Goal: Task Accomplishment & Management: Manage account settings

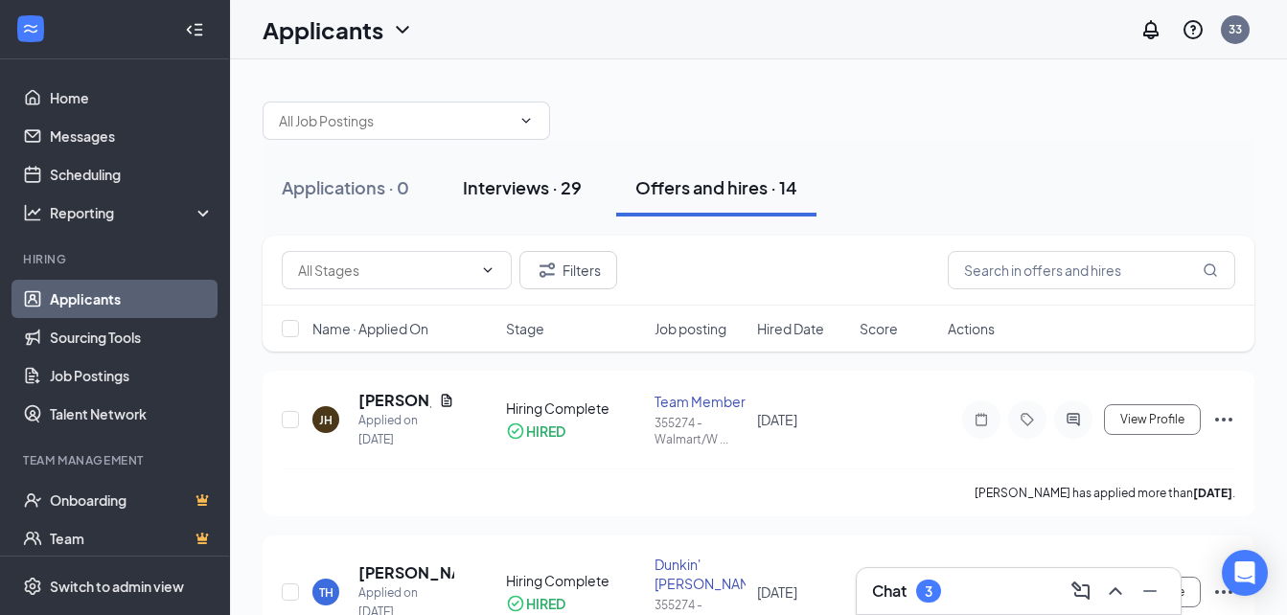
drag, startPoint x: 511, startPoint y: 161, endPoint x: 510, endPoint y: 182, distance: 21.1
click at [511, 161] on button "Interviews · 29" at bounding box center [522, 188] width 157 height 58
click at [510, 182] on div "Interviews · 29" at bounding box center [522, 187] width 119 height 24
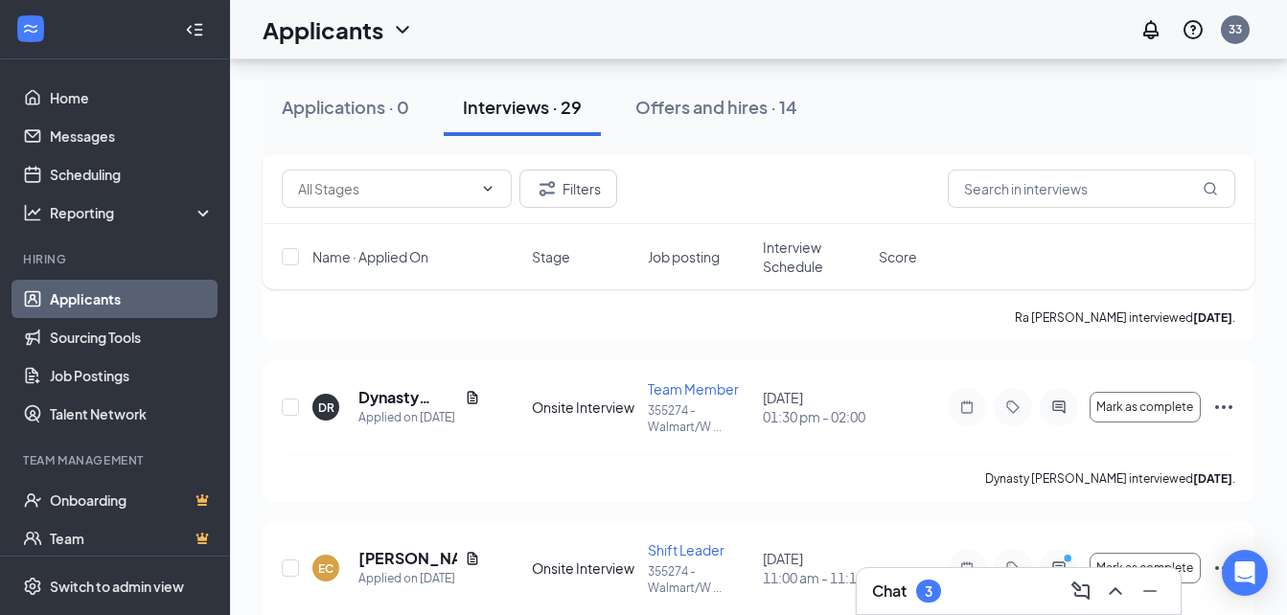
scroll to position [527, 0]
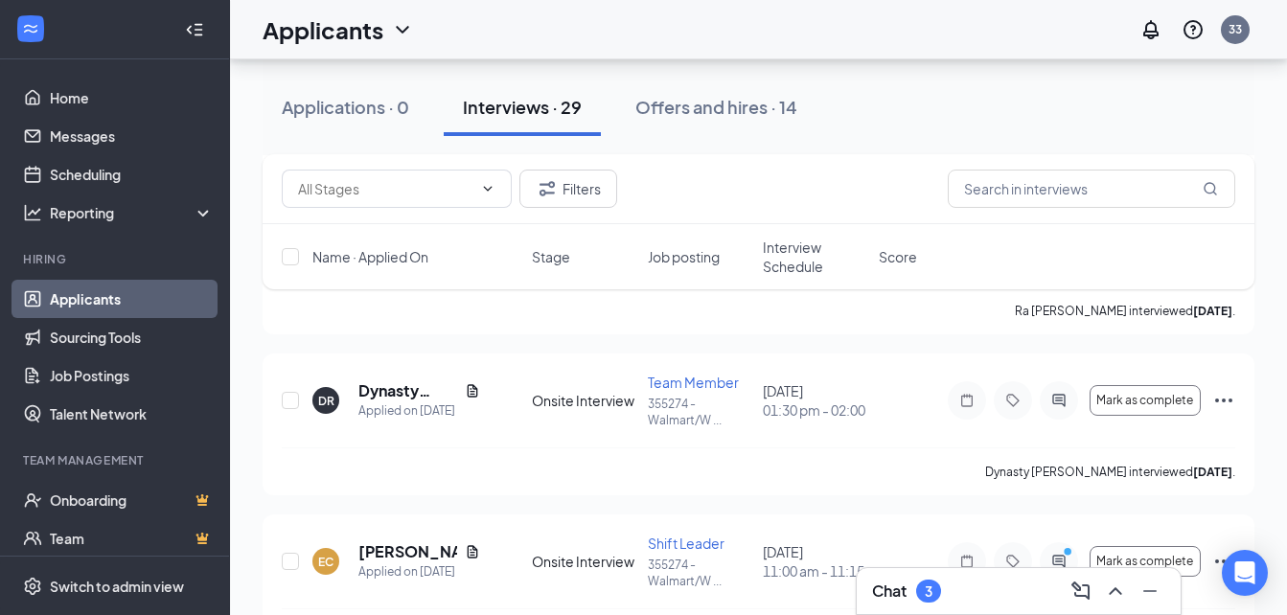
drag, startPoint x: 1218, startPoint y: 406, endPoint x: 916, endPoint y: 40, distance: 474.6
click at [916, 40] on div "Applicants 33" at bounding box center [758, 29] width 1057 height 59
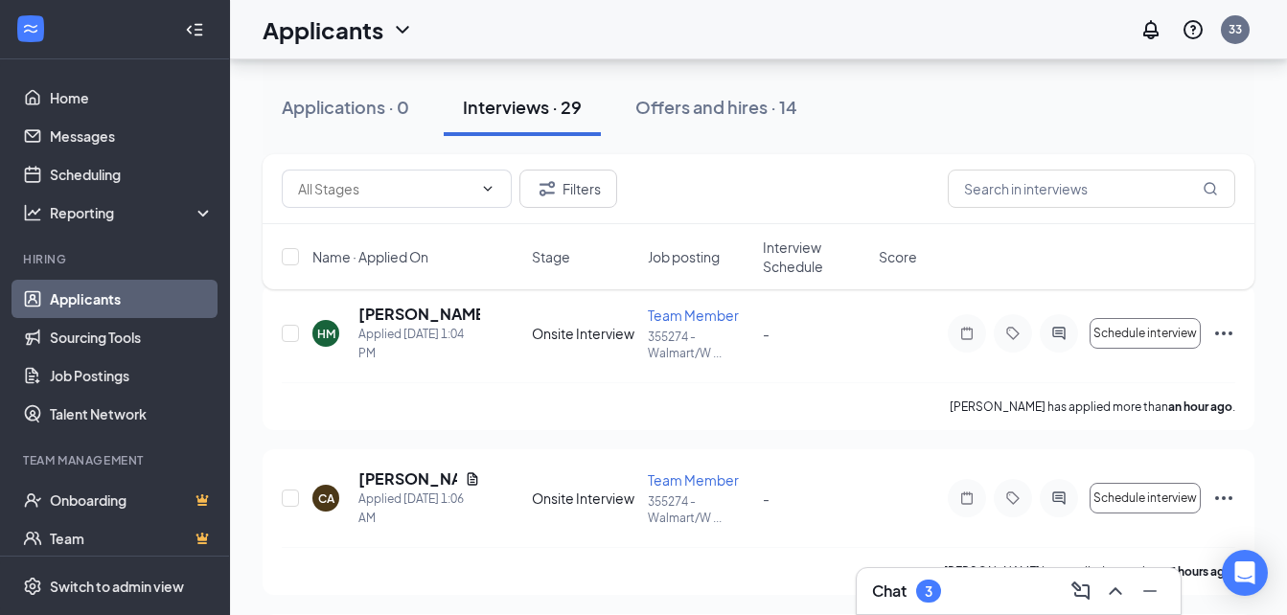
scroll to position [43, 0]
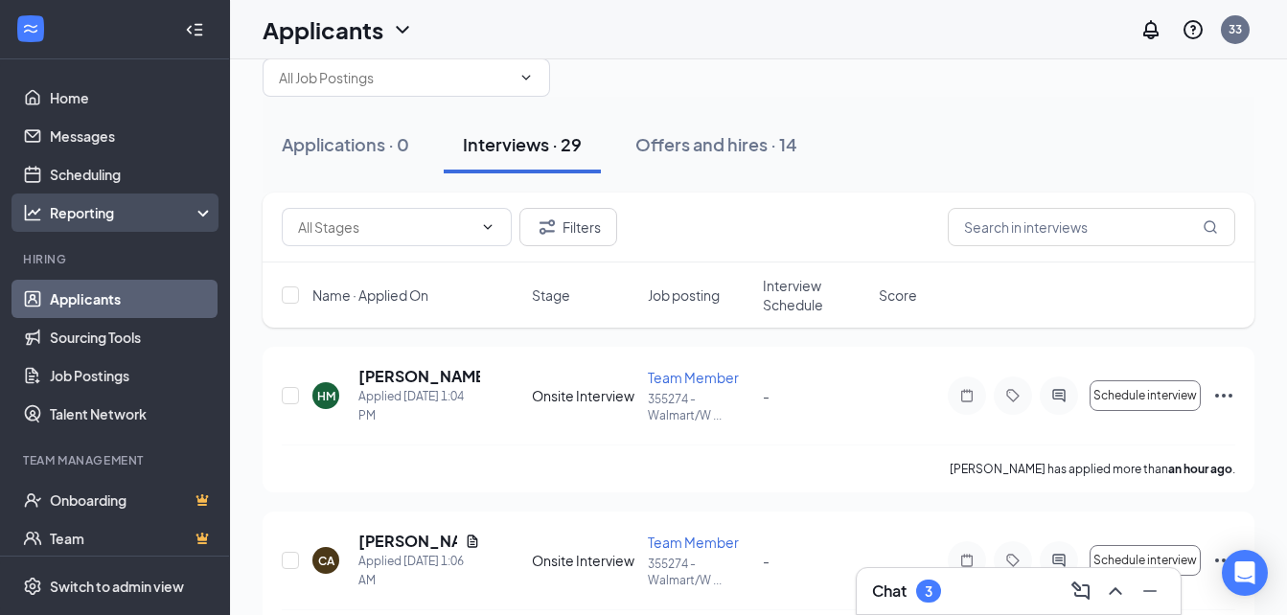
click at [199, 215] on icon at bounding box center [206, 215] width 15 height 0
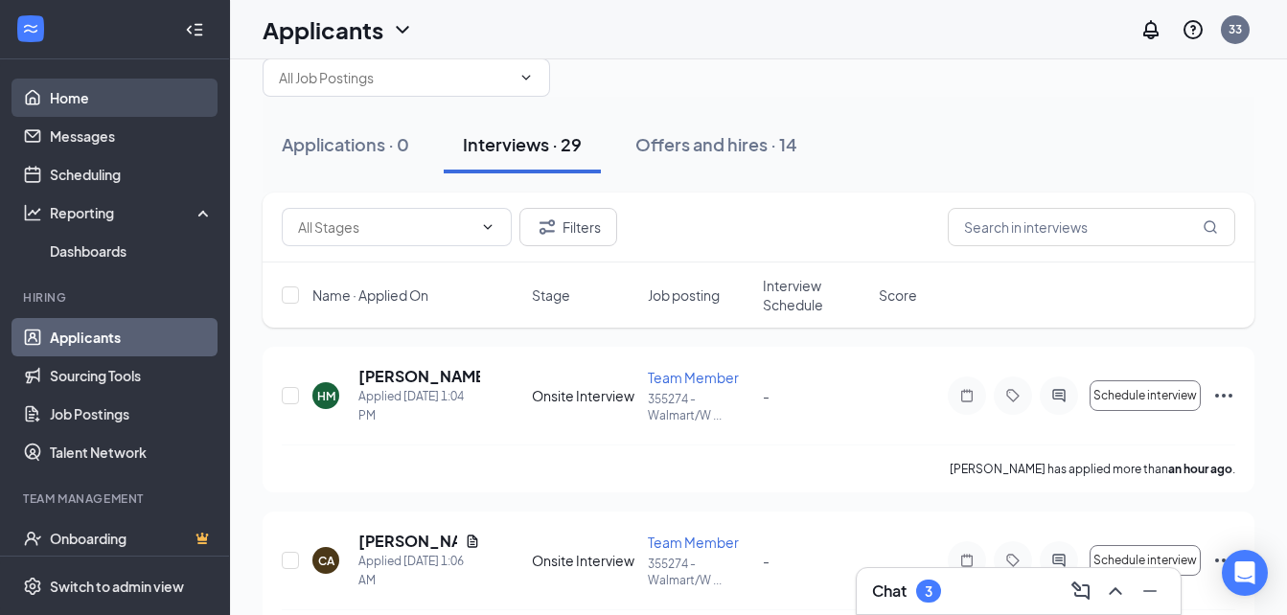
click at [77, 92] on link "Home" at bounding box center [132, 98] width 164 height 38
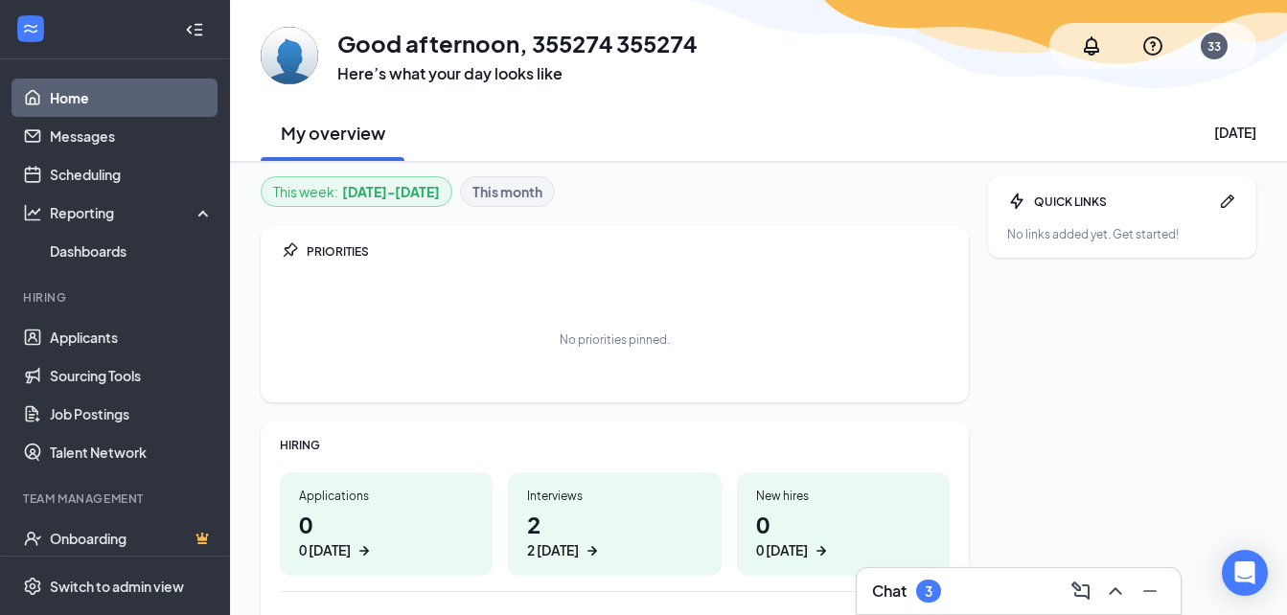
click at [21, 29] on icon "WorkstreamLogo" at bounding box center [30, 28] width 19 height 19
click at [21, 30] on icon "WorkstreamLogo" at bounding box center [30, 28] width 19 height 19
click at [185, 25] on icon "Collapse" at bounding box center [194, 29] width 19 height 19
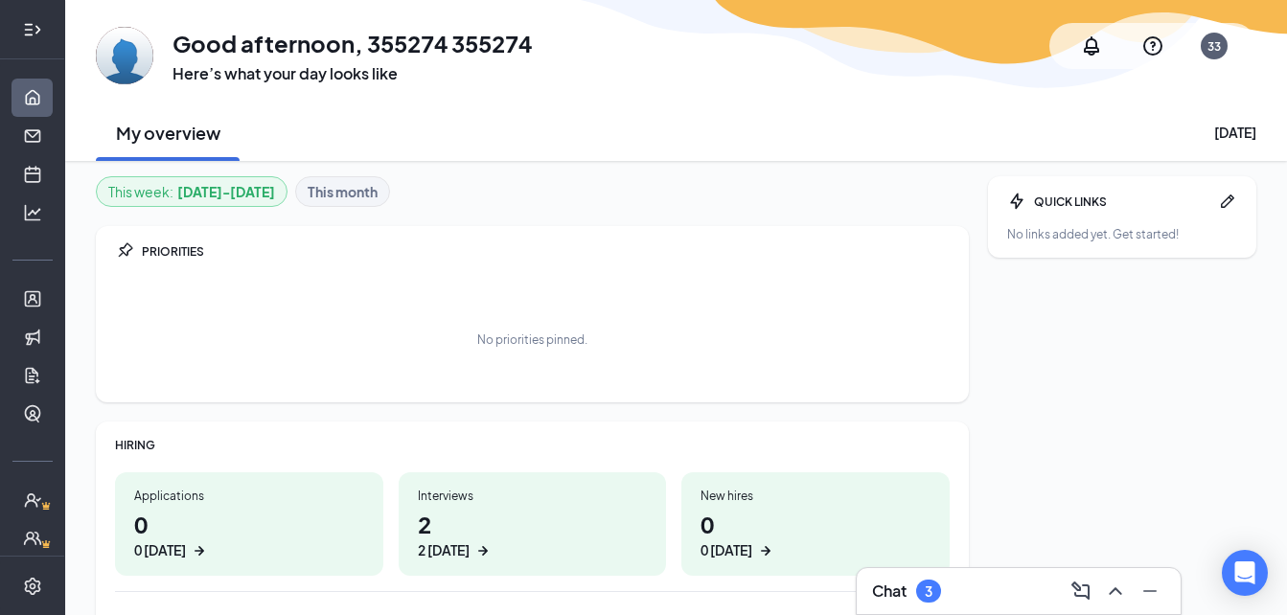
click at [35, 32] on icon "Expand" at bounding box center [37, 29] width 5 height 9
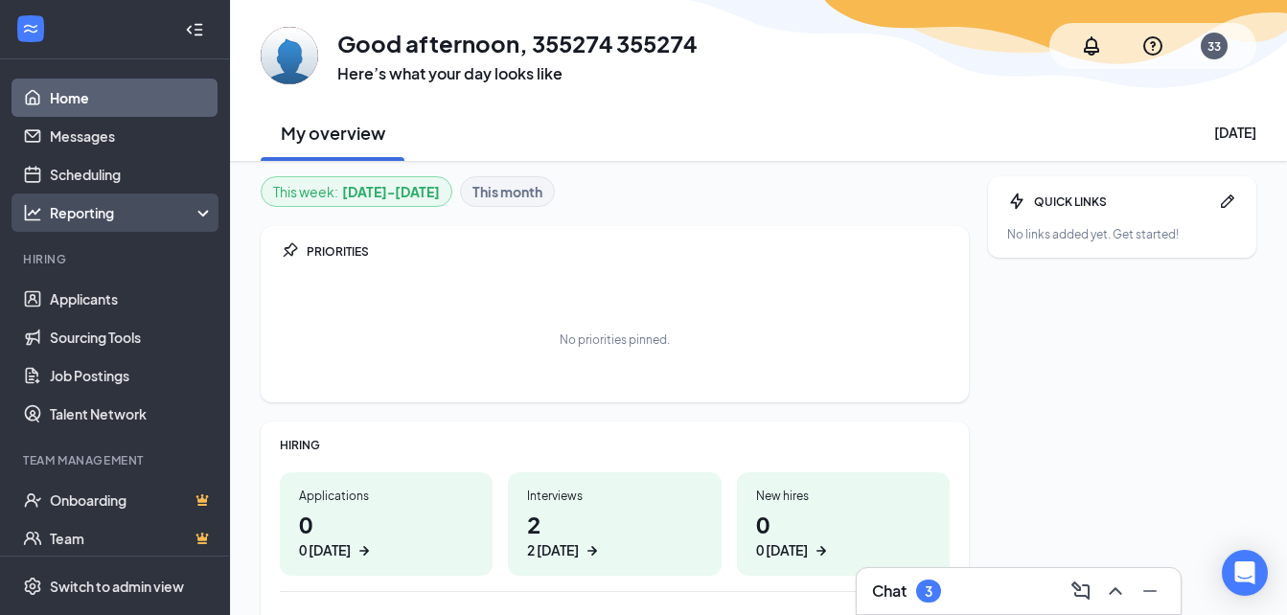
click at [198, 211] on div "Reporting" at bounding box center [132, 212] width 165 height 19
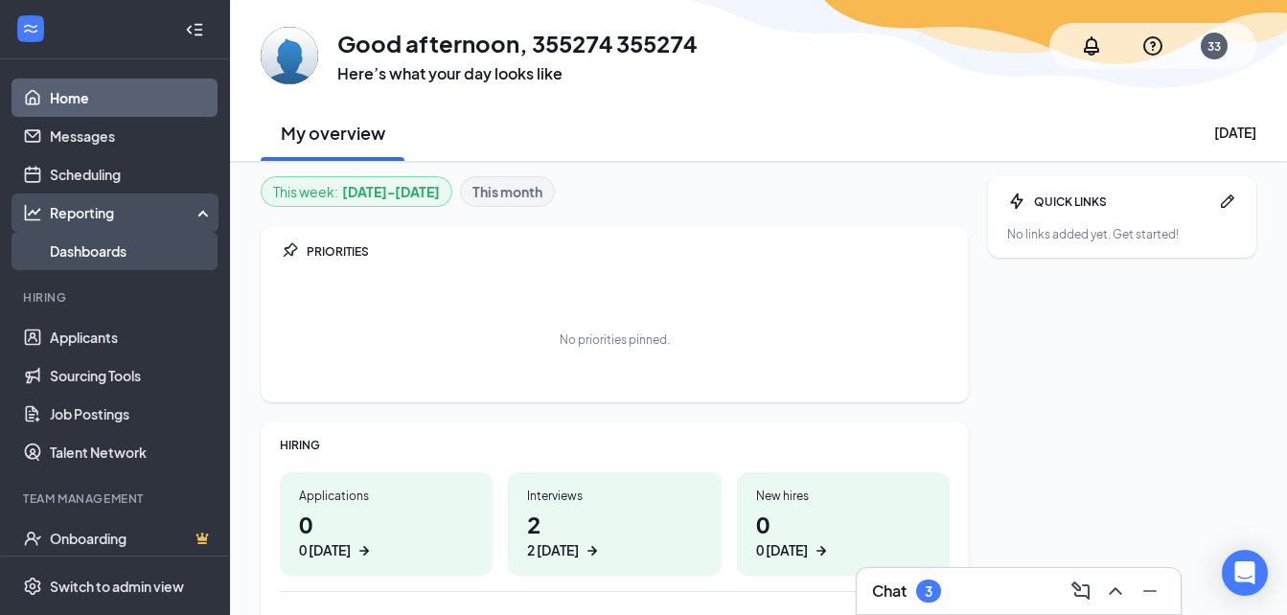
click at [114, 258] on link "Dashboards" at bounding box center [132, 251] width 164 height 38
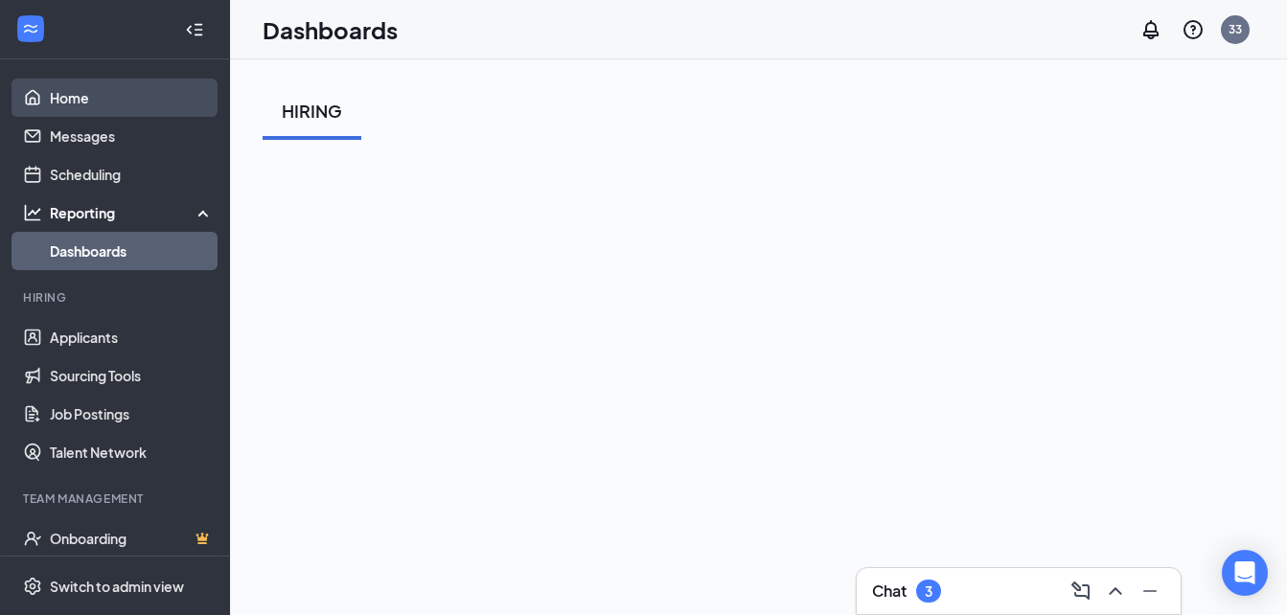
click at [149, 91] on link "Home" at bounding box center [132, 98] width 164 height 38
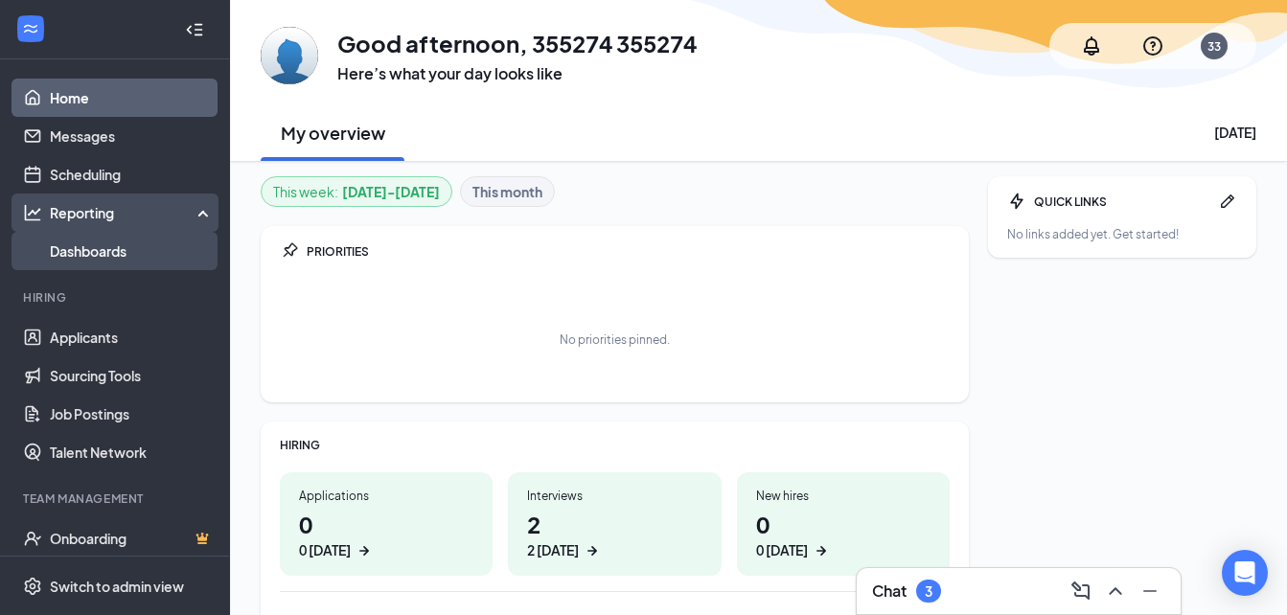
click at [95, 238] on link "Dashboards" at bounding box center [132, 251] width 164 height 38
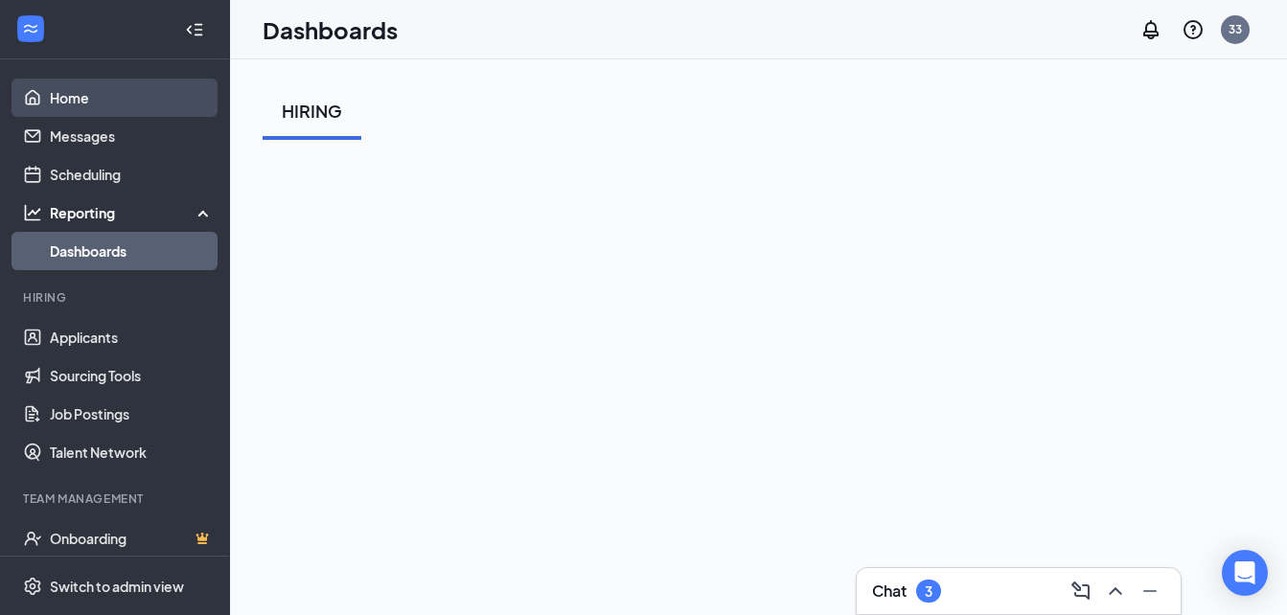
click at [71, 102] on link "Home" at bounding box center [132, 98] width 164 height 38
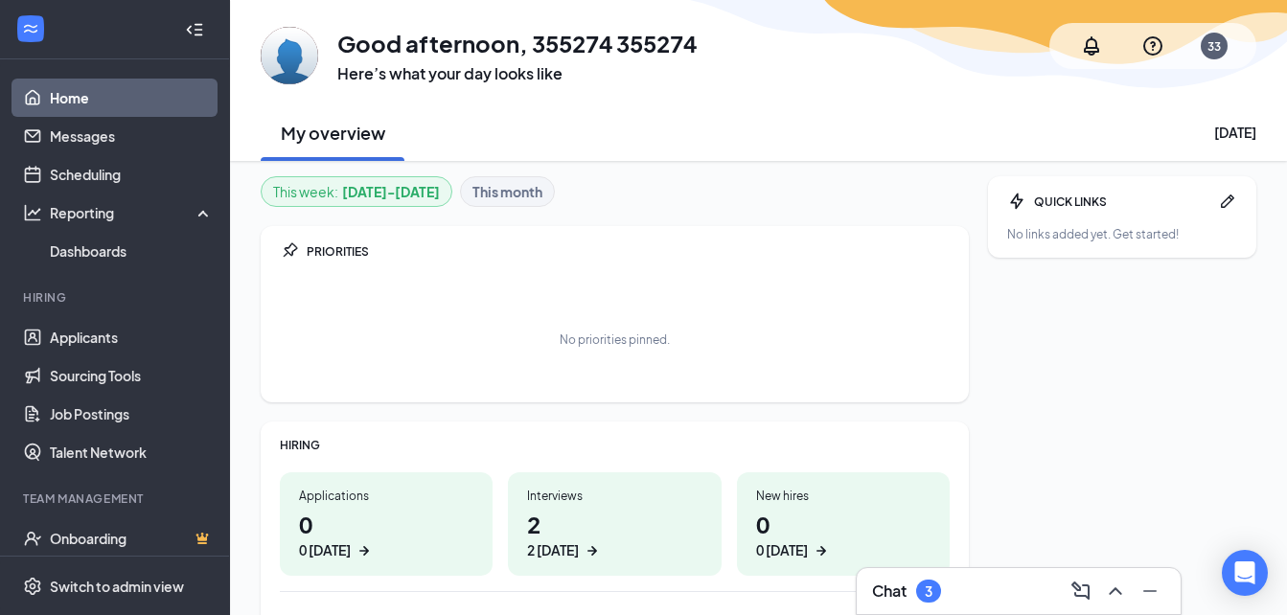
click at [516, 198] on b "This month" at bounding box center [508, 191] width 70 height 21
click at [28, 24] on icon "WorkstreamLogo" at bounding box center [30, 28] width 19 height 19
click at [56, 301] on div "Hiring" at bounding box center [116, 297] width 187 height 16
click at [142, 219] on div "Reporting" at bounding box center [132, 212] width 165 height 19
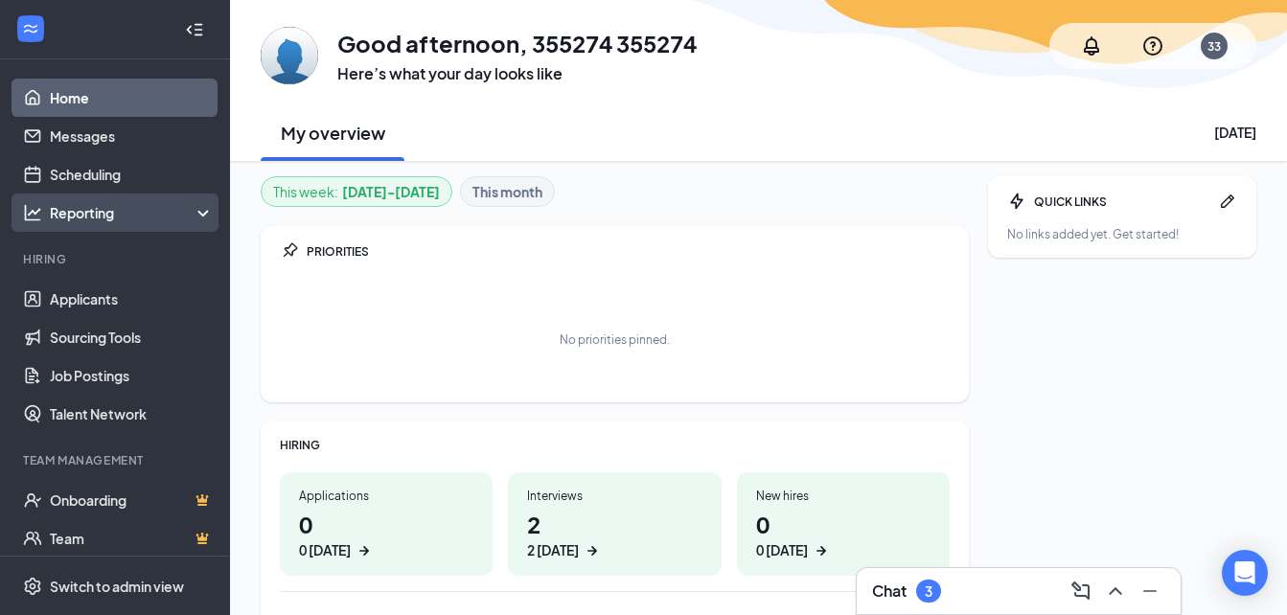
click at [124, 218] on div "Reporting" at bounding box center [132, 212] width 165 height 19
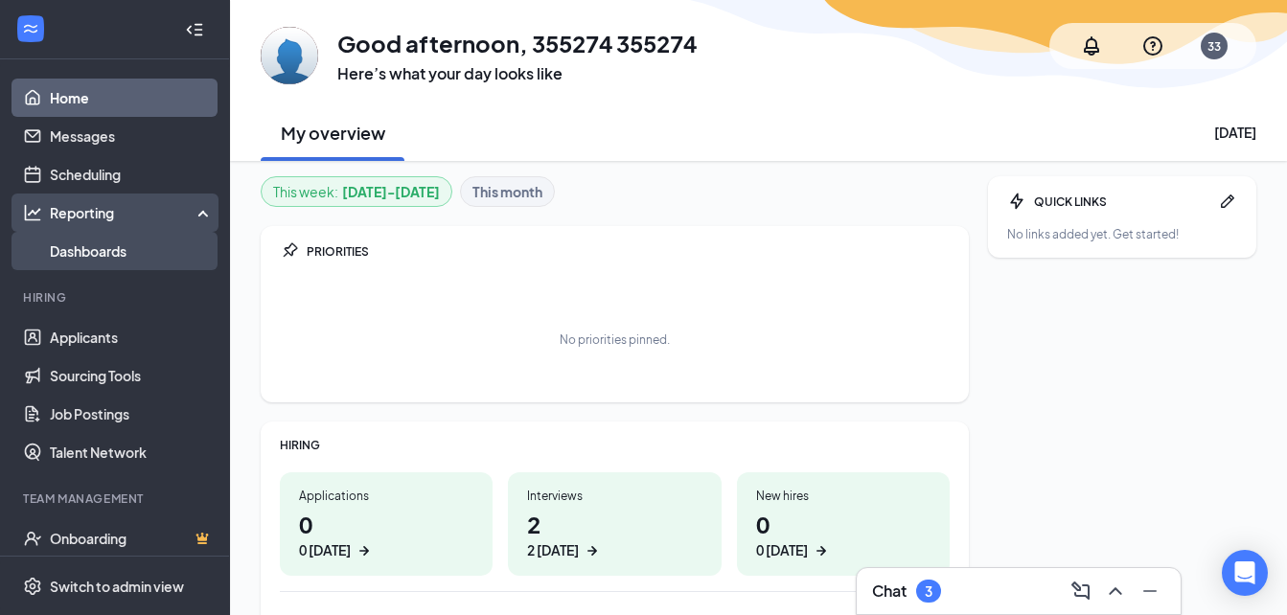
click at [79, 256] on link "Dashboards" at bounding box center [132, 251] width 164 height 38
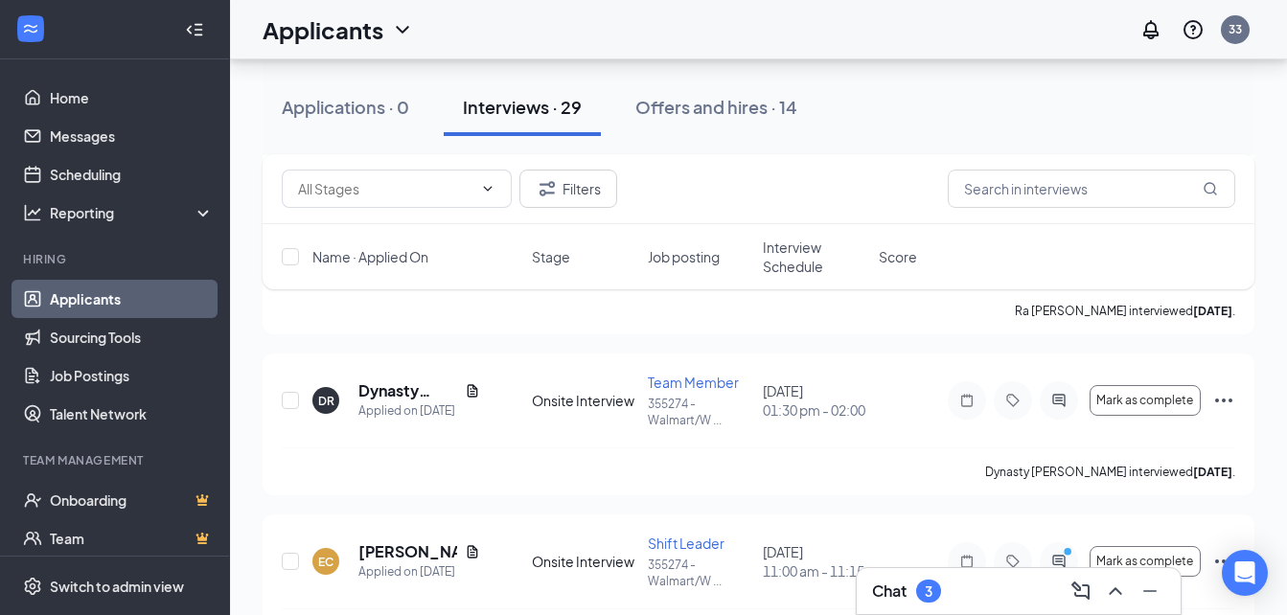
scroll to position [555, 0]
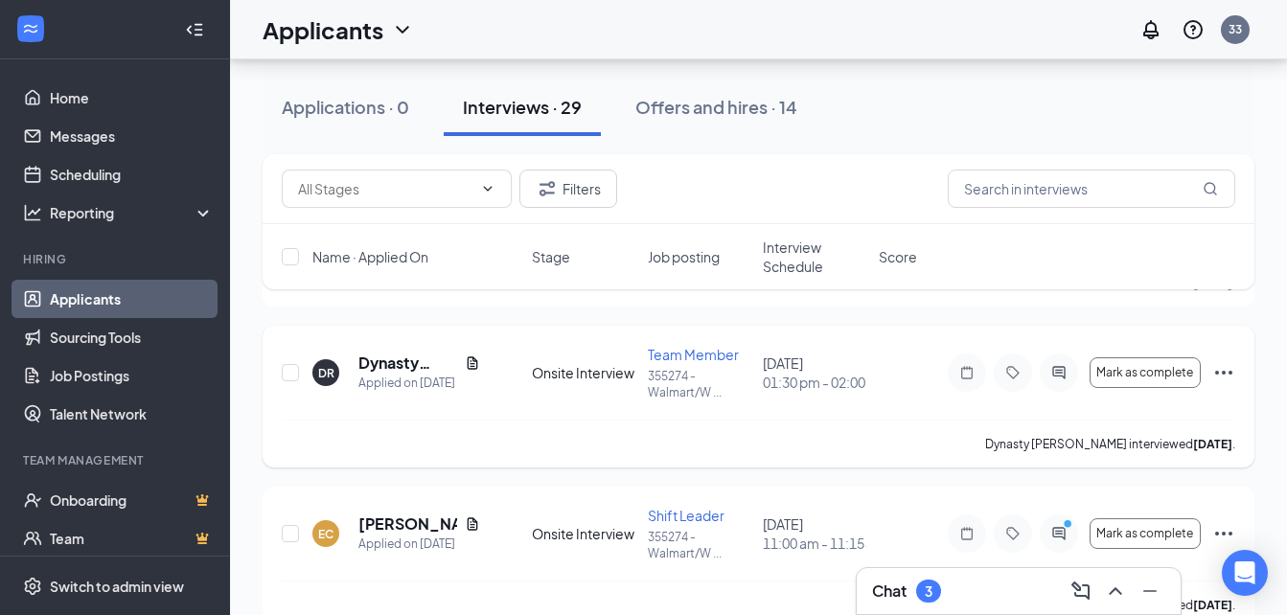
click at [1221, 377] on icon "Ellipses" at bounding box center [1223, 372] width 23 height 23
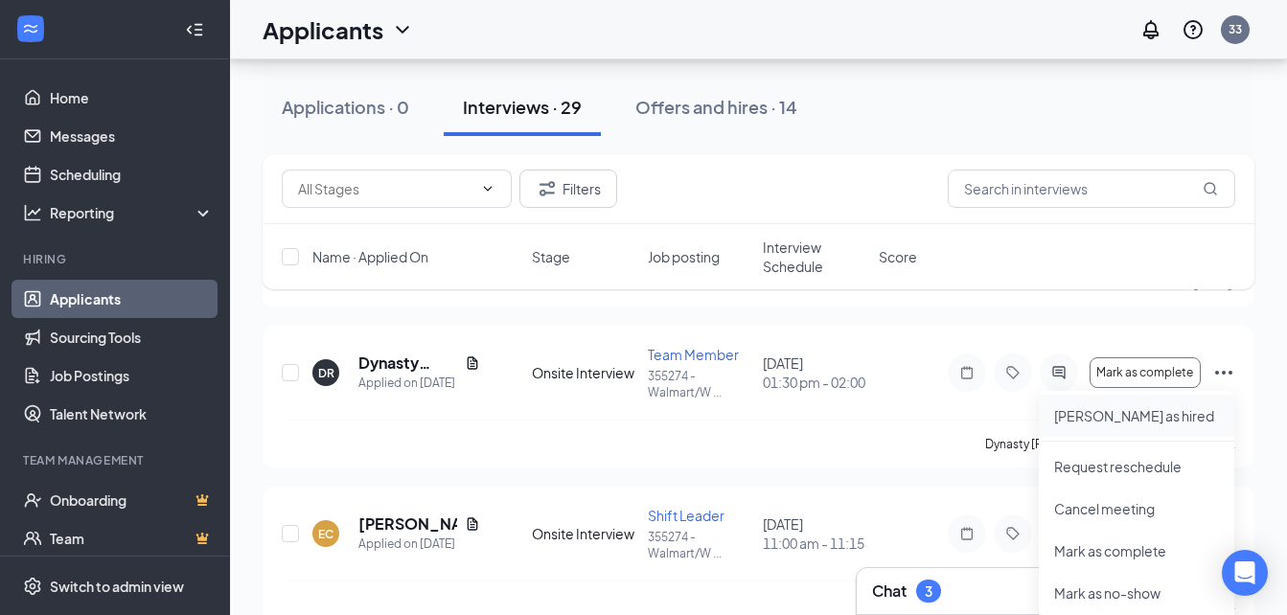
click at [1136, 420] on p "[PERSON_NAME] as hired" at bounding box center [1136, 415] width 165 height 19
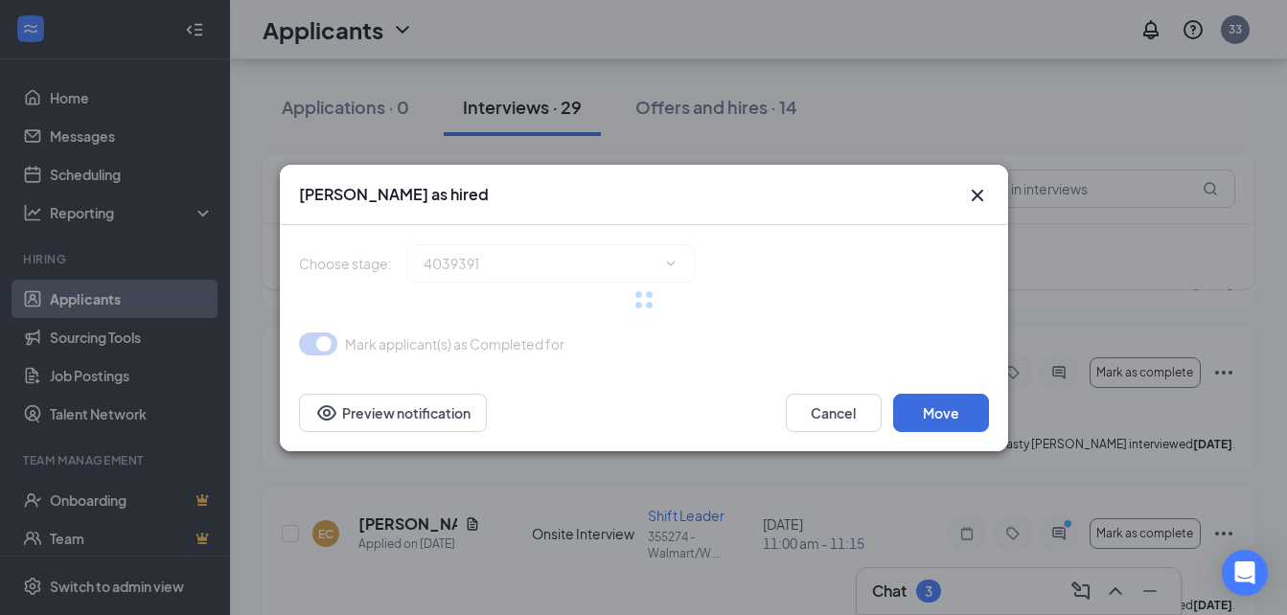
type input "Hiring Complete (final stage)"
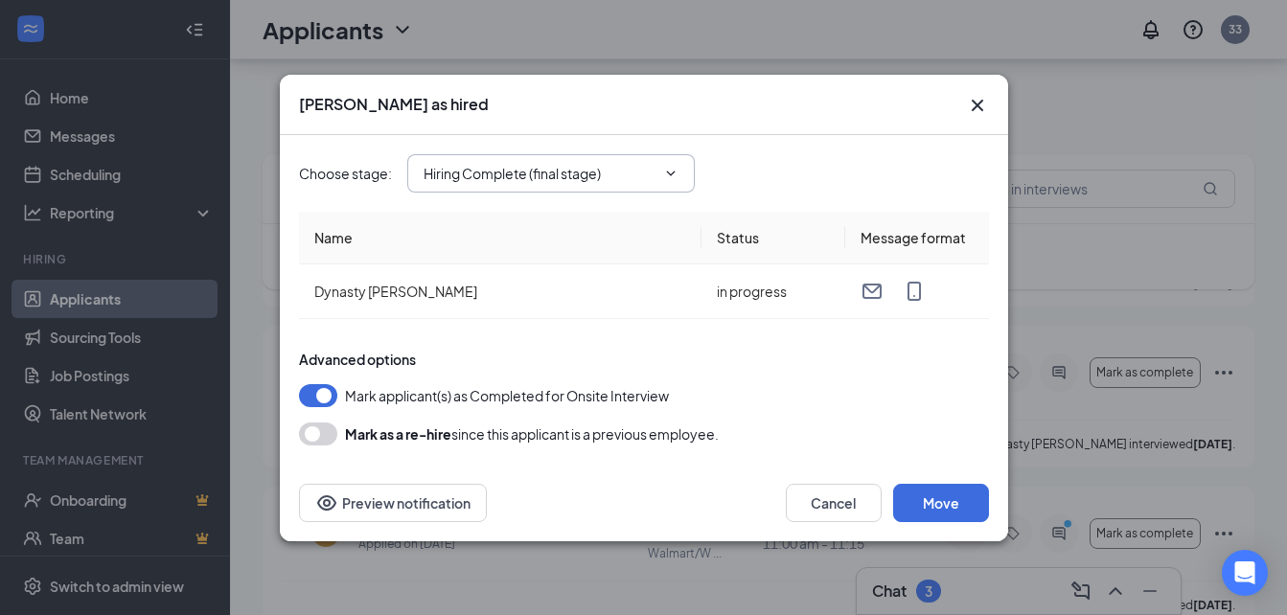
click at [651, 175] on input "Hiring Complete (final stage)" at bounding box center [540, 173] width 232 height 21
click at [938, 507] on button "Move" at bounding box center [941, 503] width 96 height 38
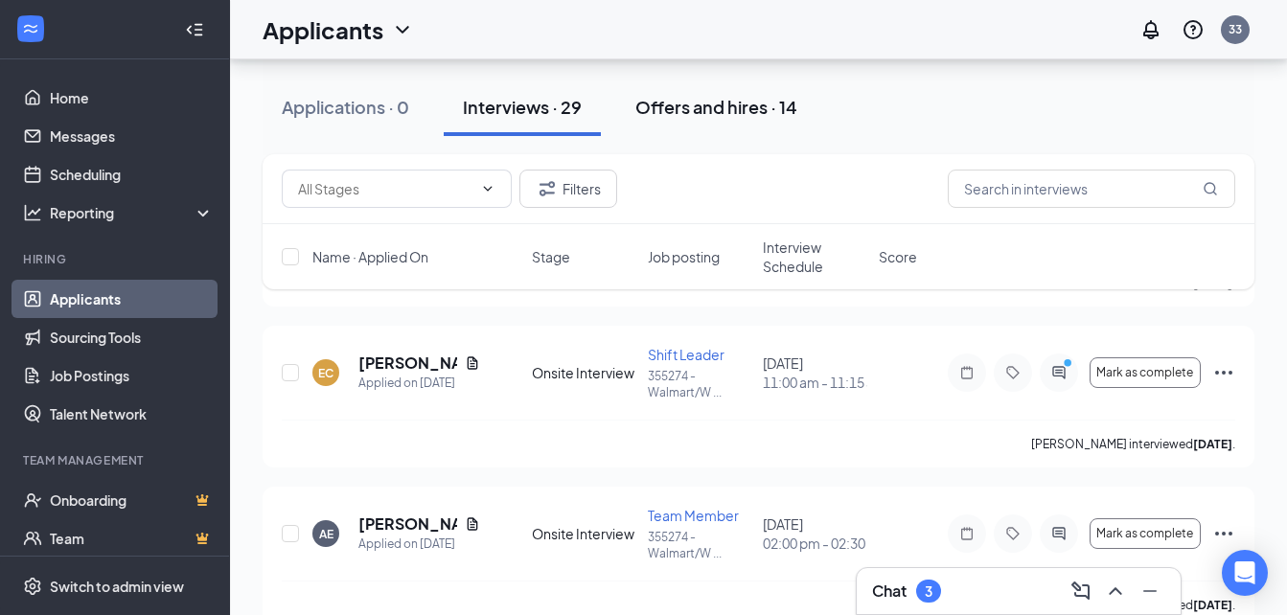
click at [693, 112] on div "Offers and hires · 14" at bounding box center [716, 107] width 162 height 24
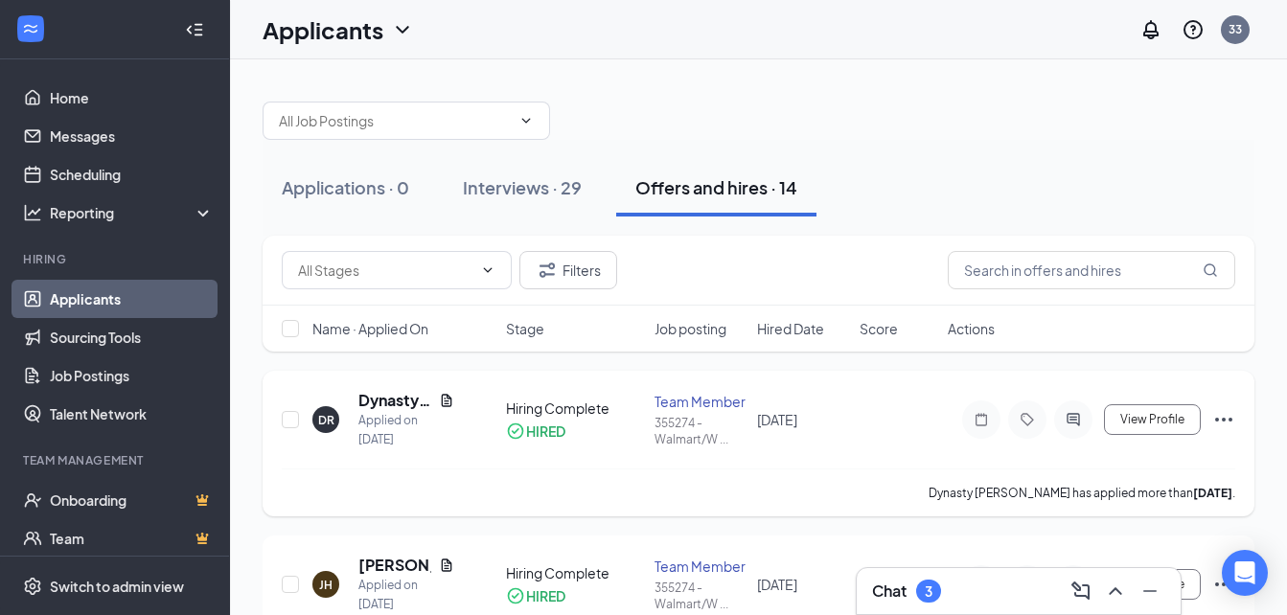
click at [1215, 417] on icon "Ellipses" at bounding box center [1223, 419] width 23 height 23
click at [1130, 424] on span "View Profile" at bounding box center [1152, 419] width 64 height 13
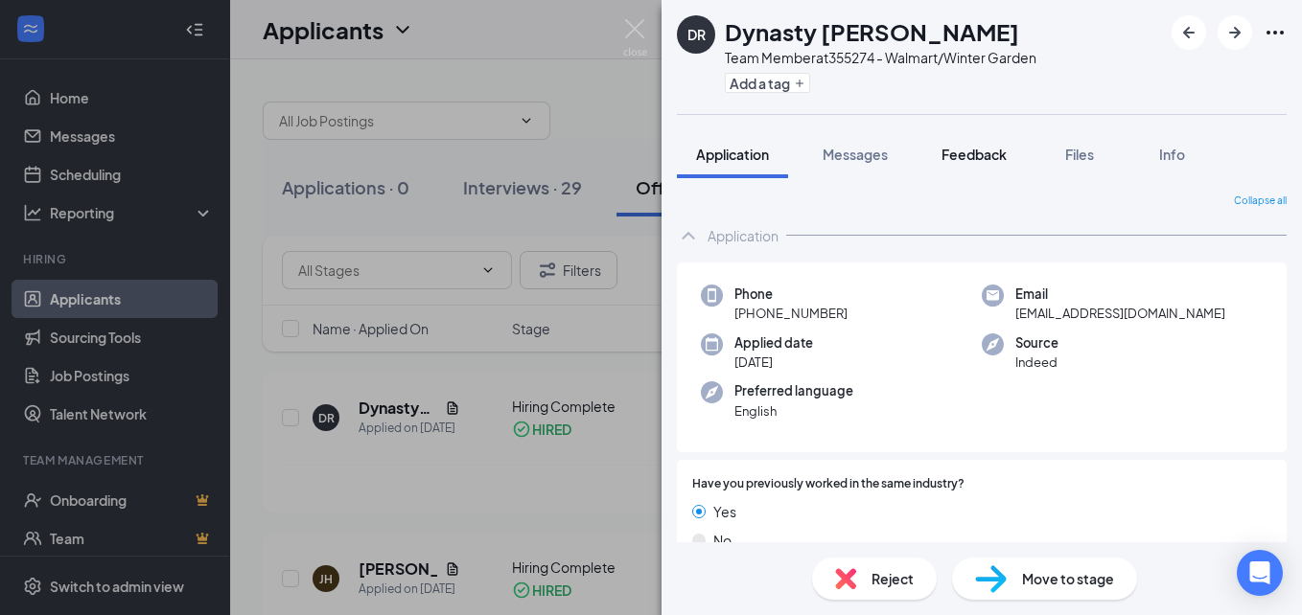
click at [994, 162] on span "Feedback" at bounding box center [973, 154] width 65 height 17
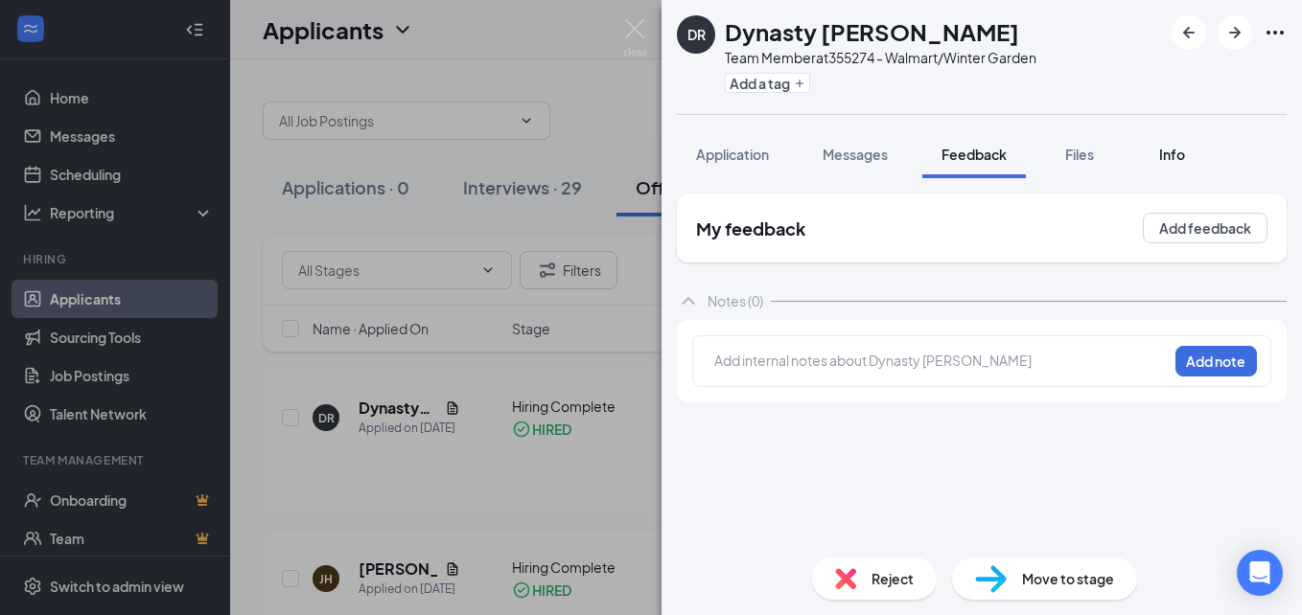
click at [1173, 159] on span "Info" at bounding box center [1172, 154] width 26 height 17
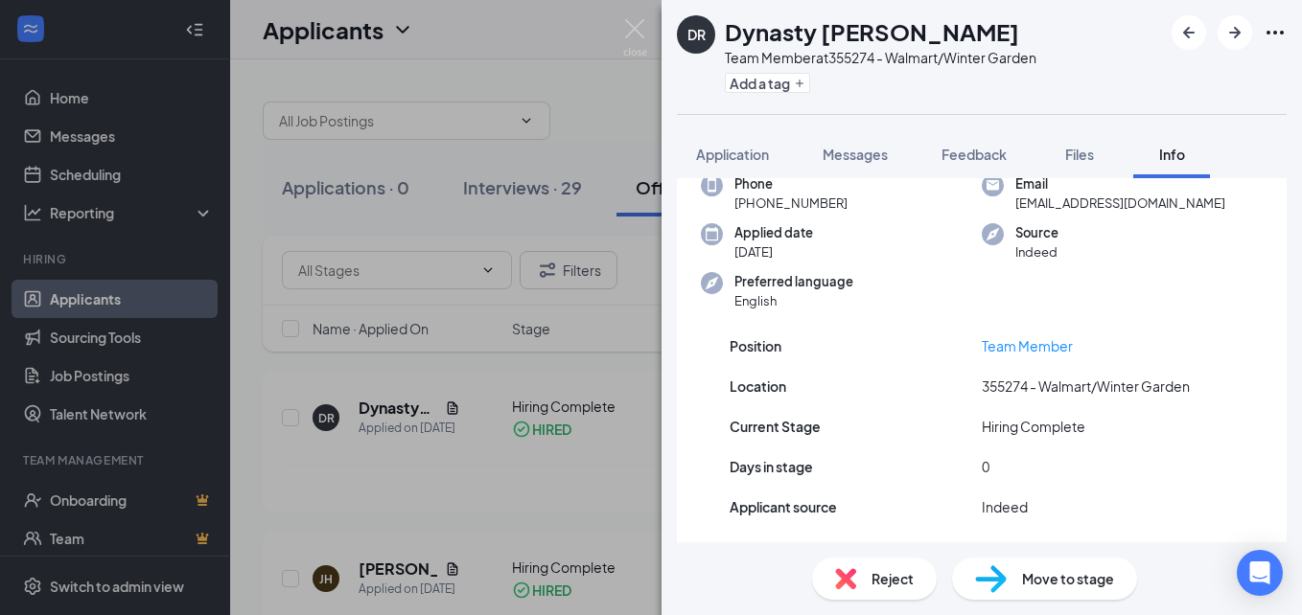
scroll to position [177, 0]
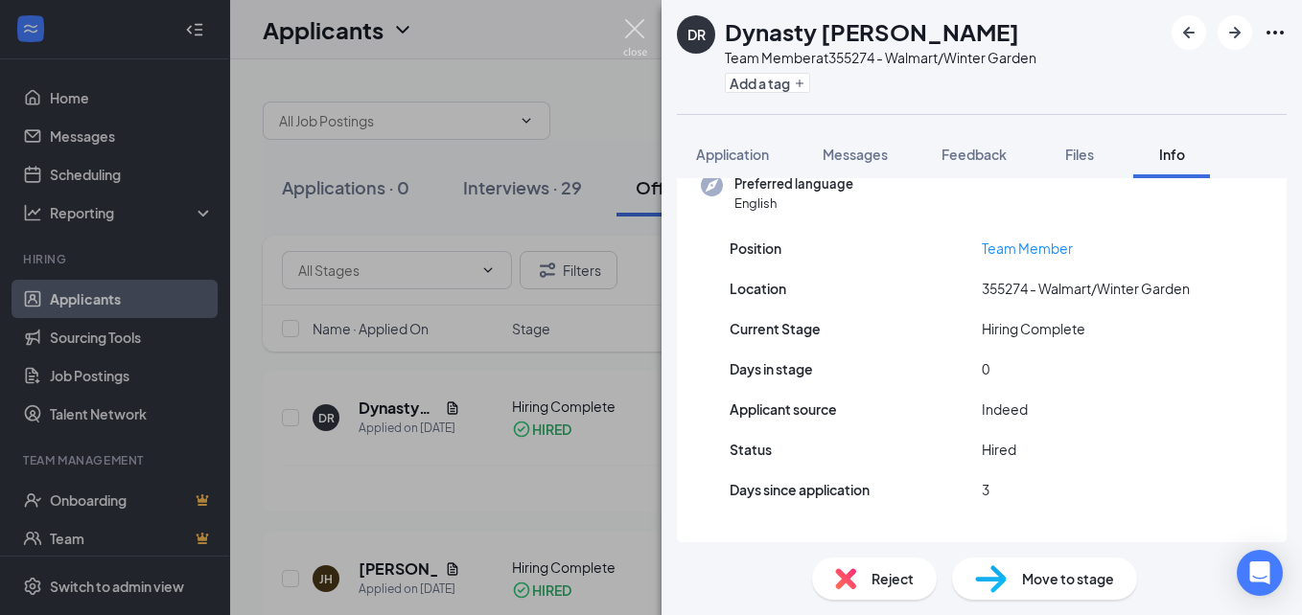
click at [630, 55] on img at bounding box center [635, 37] width 24 height 37
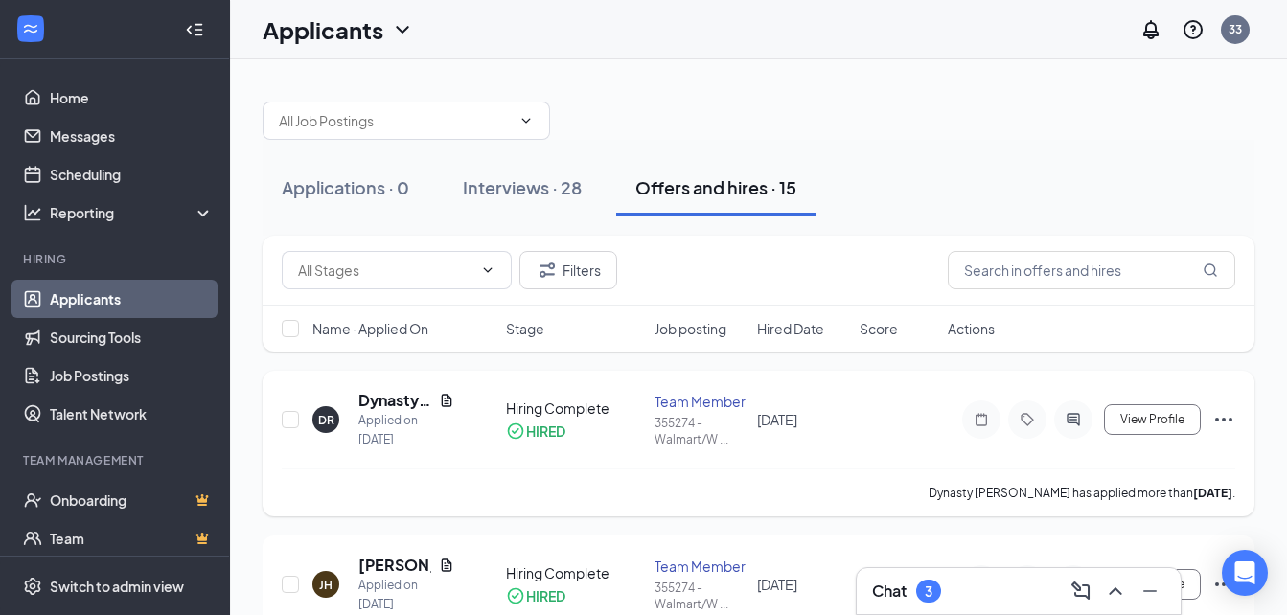
click at [1214, 421] on icon "Ellipses" at bounding box center [1223, 419] width 23 height 23
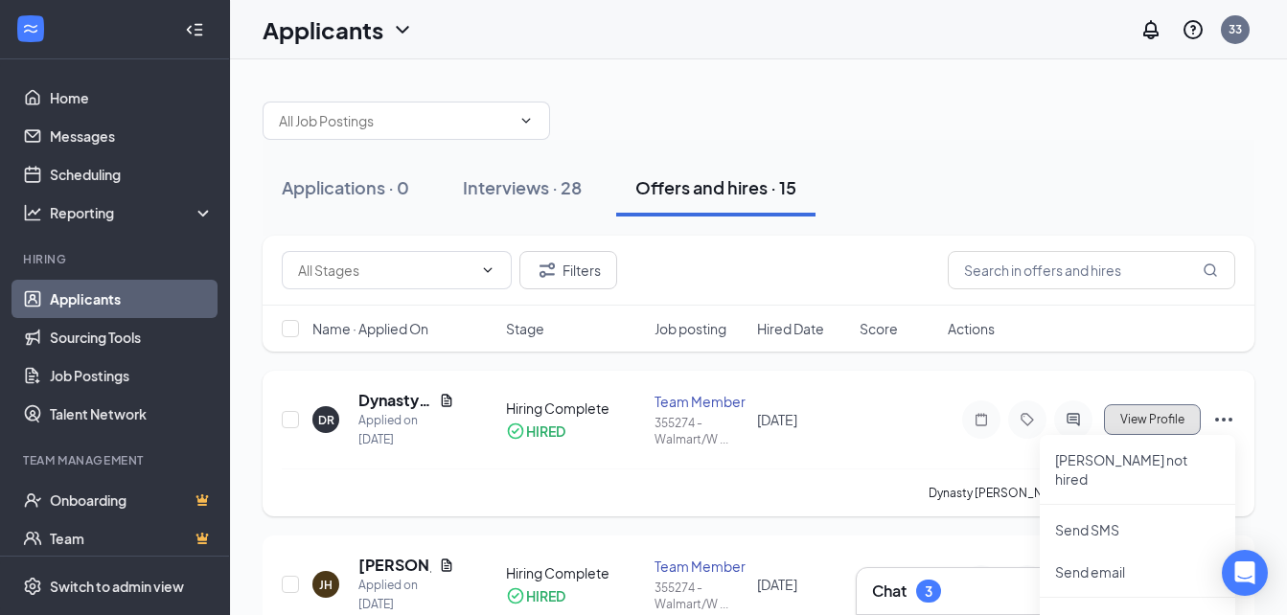
click at [1176, 416] on span "View Profile" at bounding box center [1152, 419] width 64 height 13
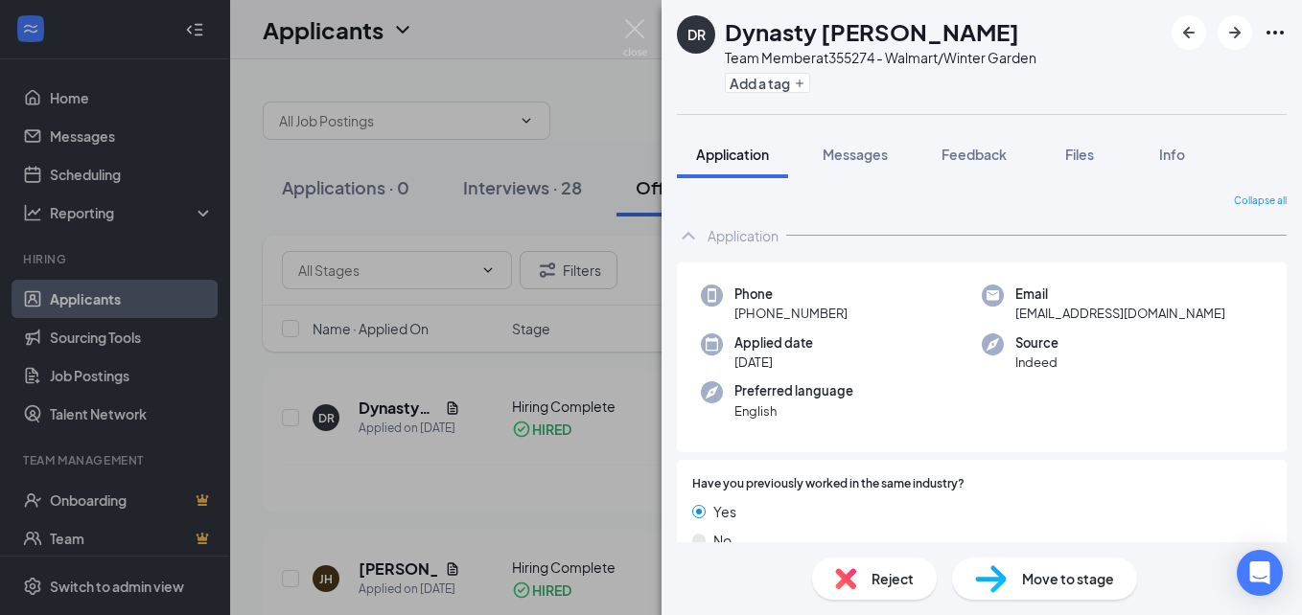
click at [1030, 587] on span "Move to stage" at bounding box center [1068, 578] width 92 height 21
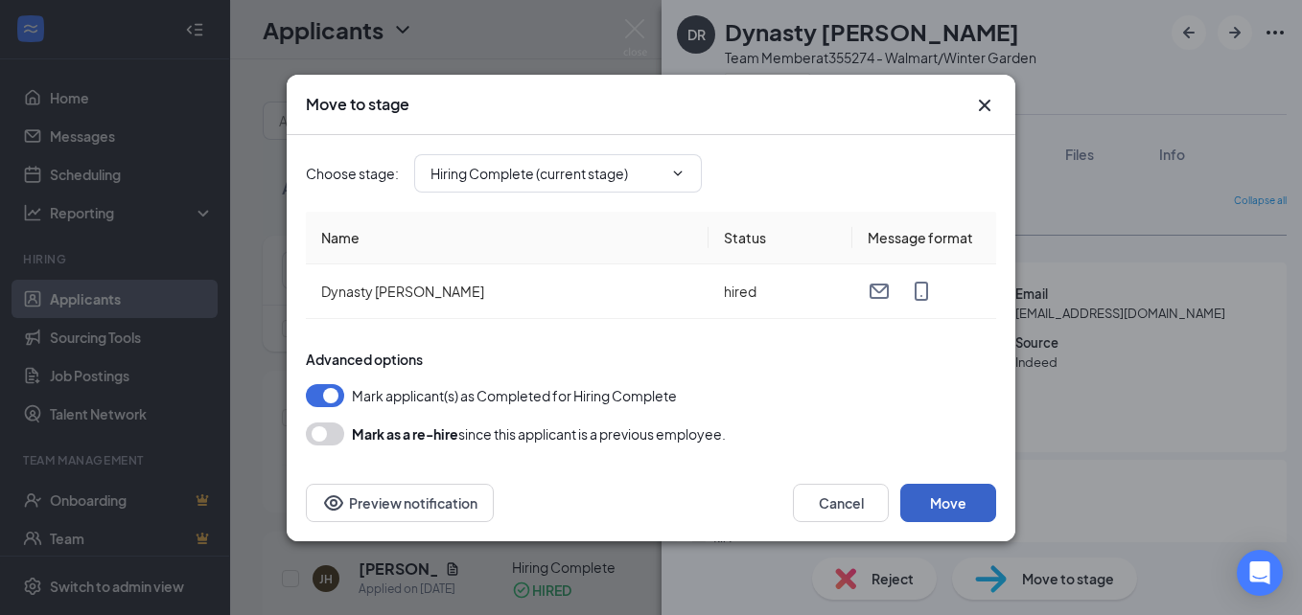
click at [934, 507] on button "Move" at bounding box center [948, 503] width 96 height 38
click at [648, 179] on input "Hiring Complete (current stage)" at bounding box center [546, 173] width 232 height 21
click at [494, 299] on div "Offer Letter" at bounding box center [484, 298] width 76 height 21
type input "Offer Letter"
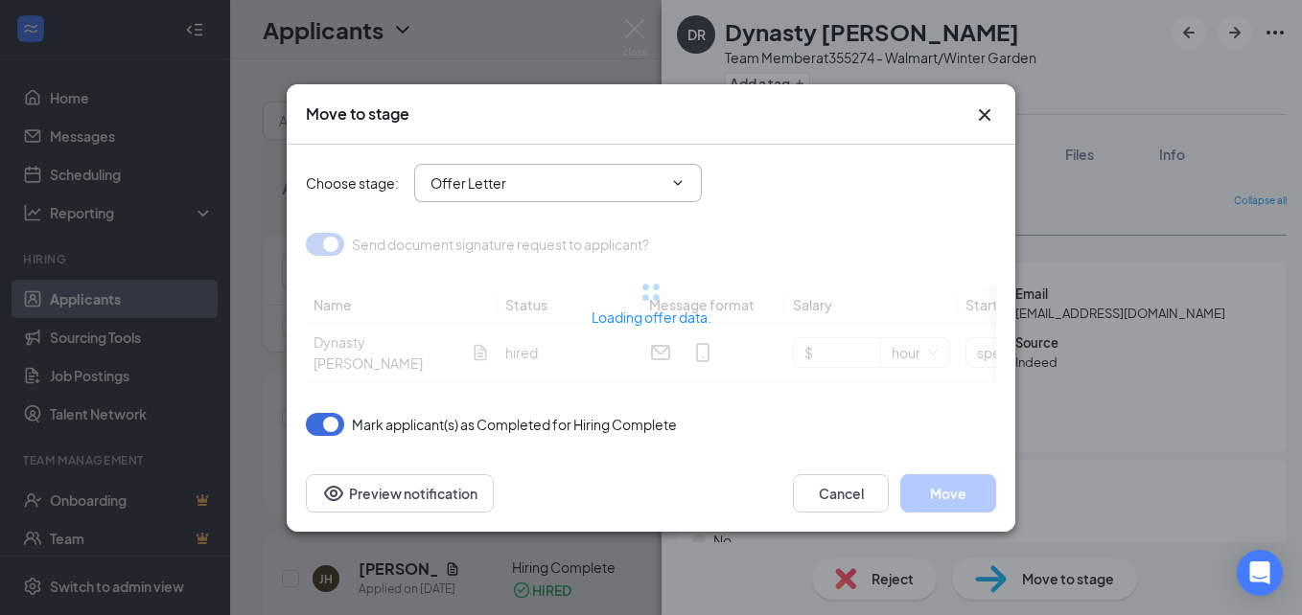
type input "[DATE]"
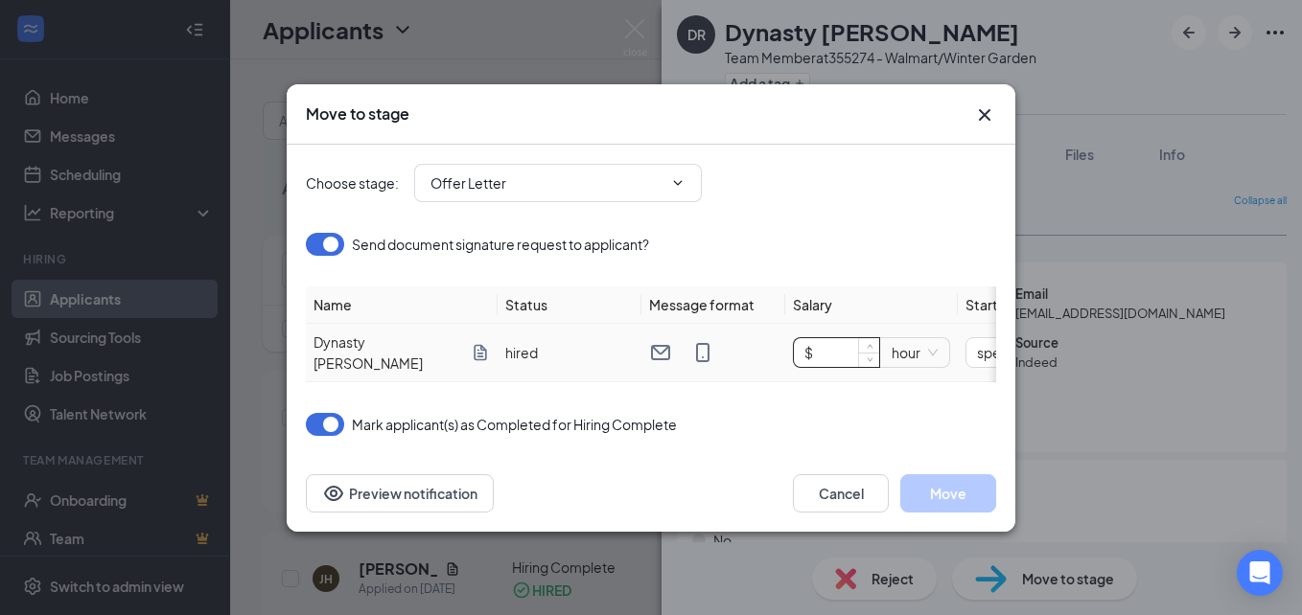
click at [838, 345] on input "$" at bounding box center [836, 352] width 85 height 29
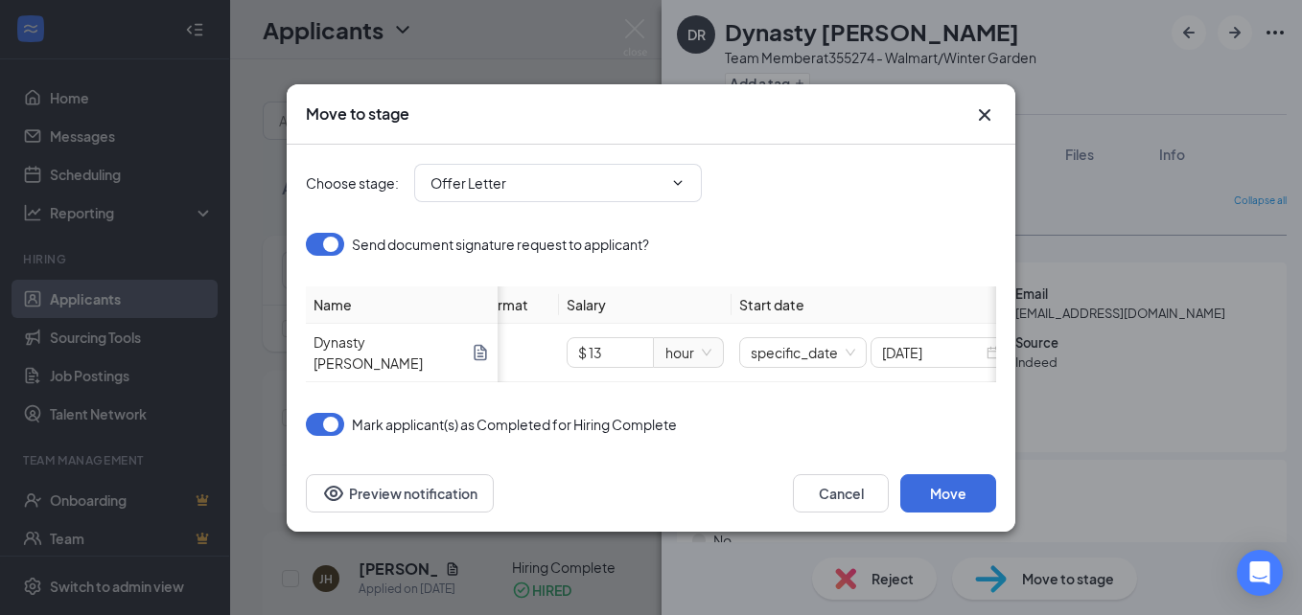
scroll to position [0, 230]
click at [611, 346] on input "$ 13" at bounding box center [606, 352] width 85 height 29
type input "$ 14"
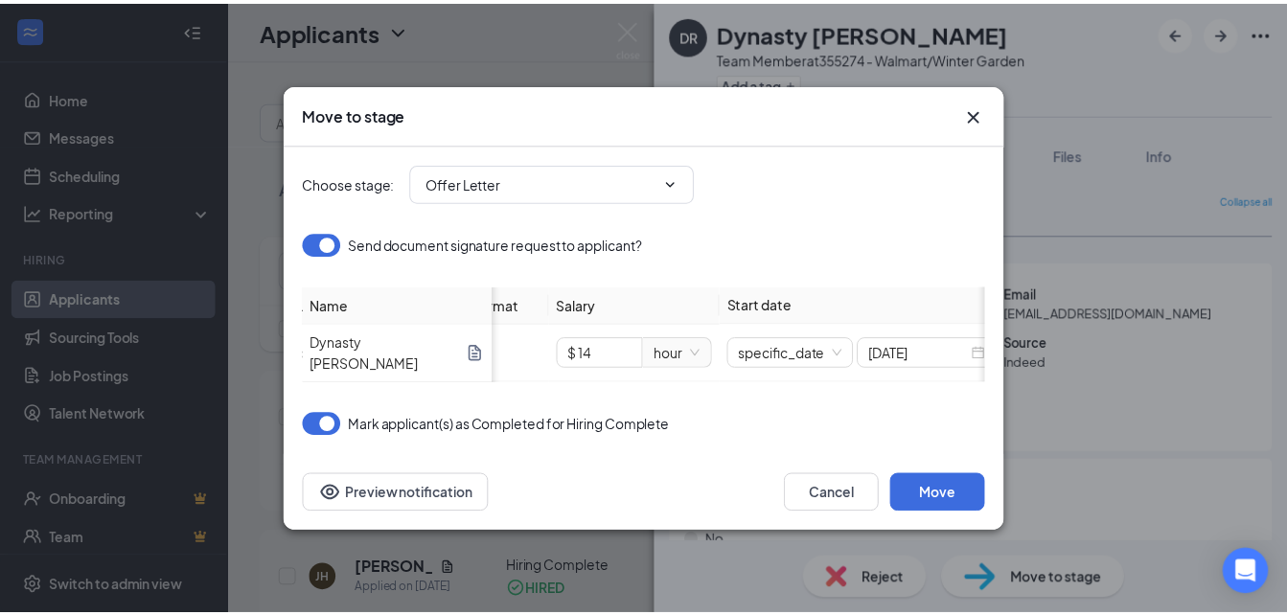
scroll to position [0, 249]
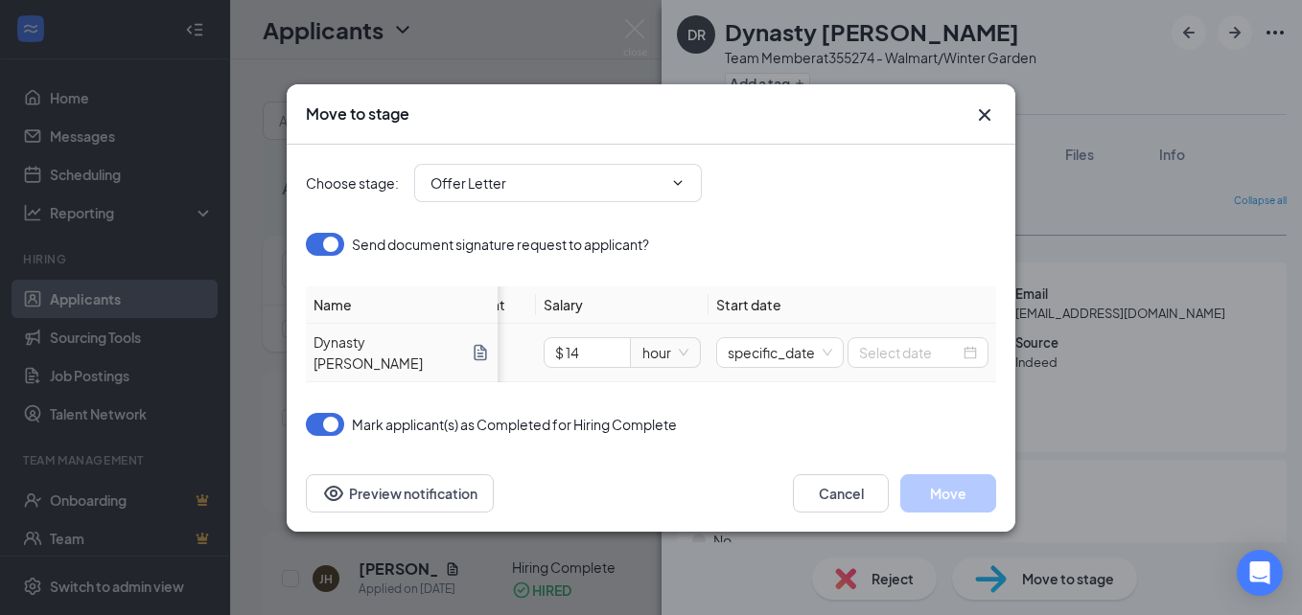
click at [971, 343] on div at bounding box center [918, 352] width 118 height 21
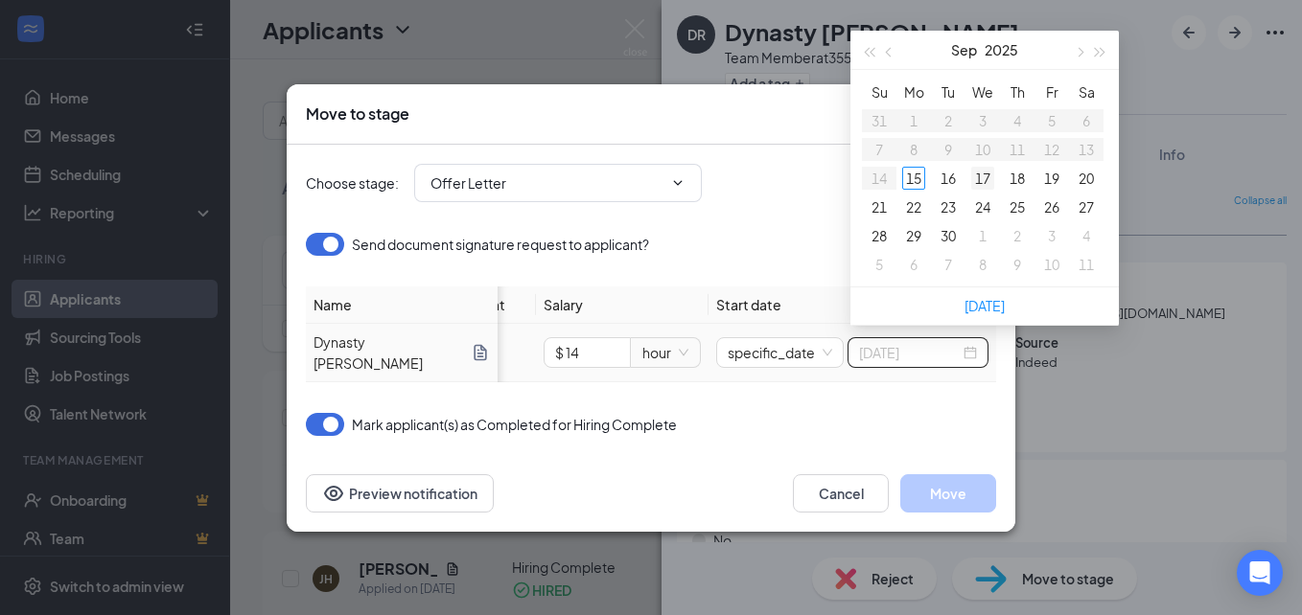
type input "[DATE]"
click at [981, 177] on div "17" at bounding box center [982, 178] width 23 height 23
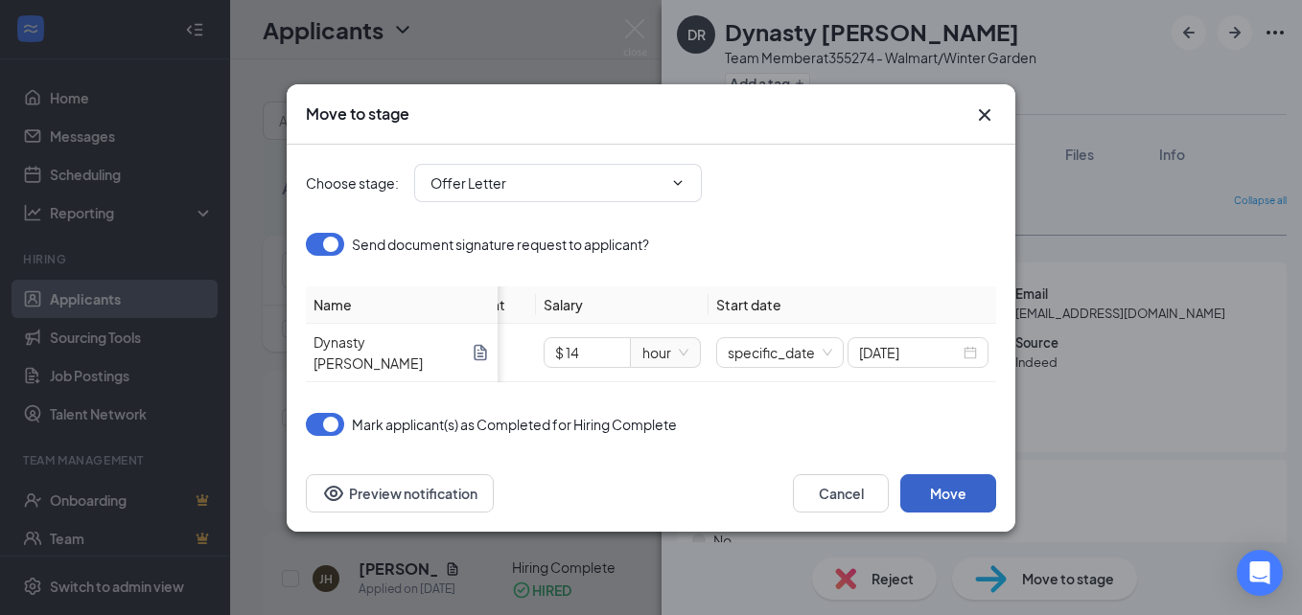
click at [957, 491] on button "Move" at bounding box center [948, 493] width 96 height 38
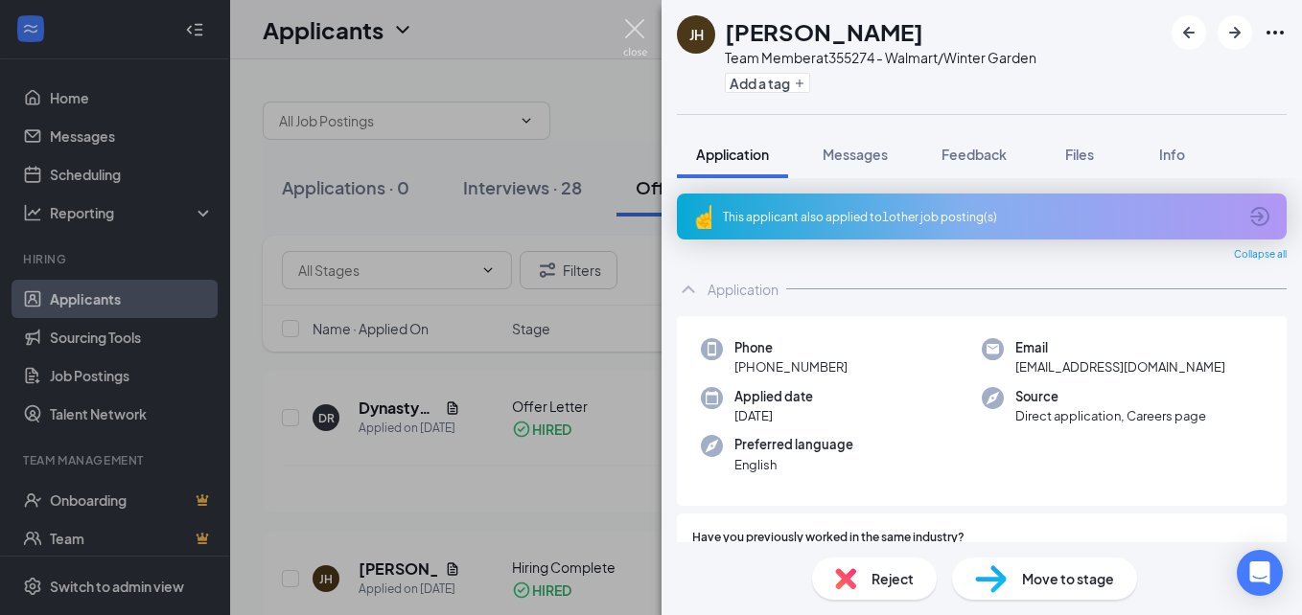
click at [639, 54] on img at bounding box center [635, 37] width 24 height 37
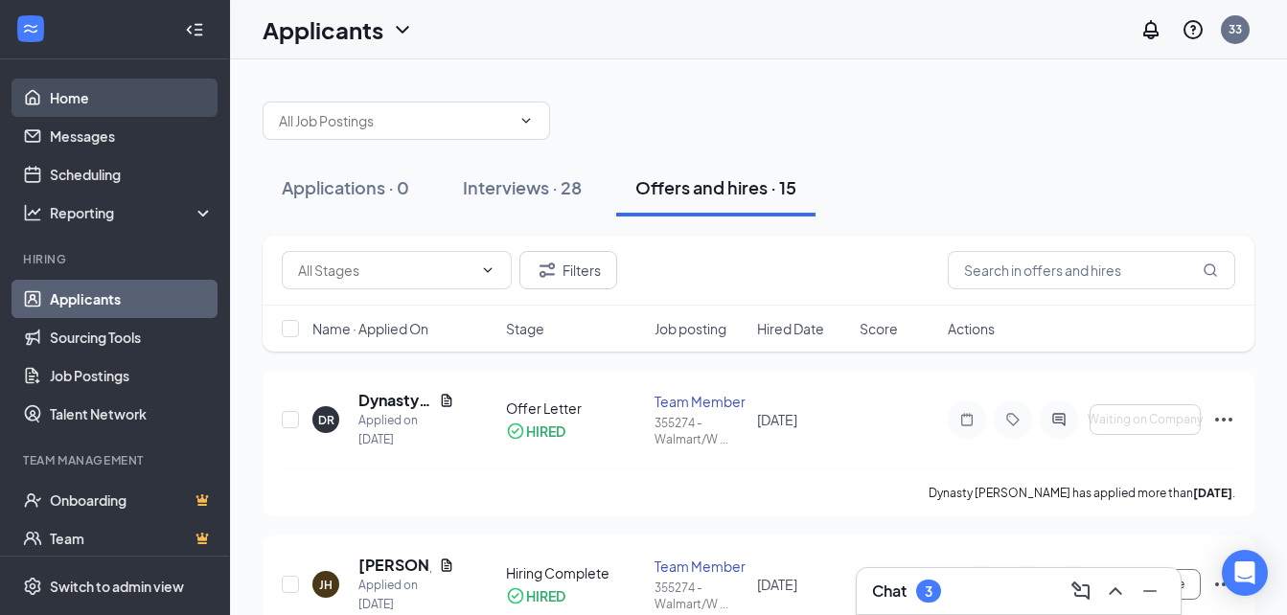
click at [102, 98] on link "Home" at bounding box center [132, 98] width 164 height 38
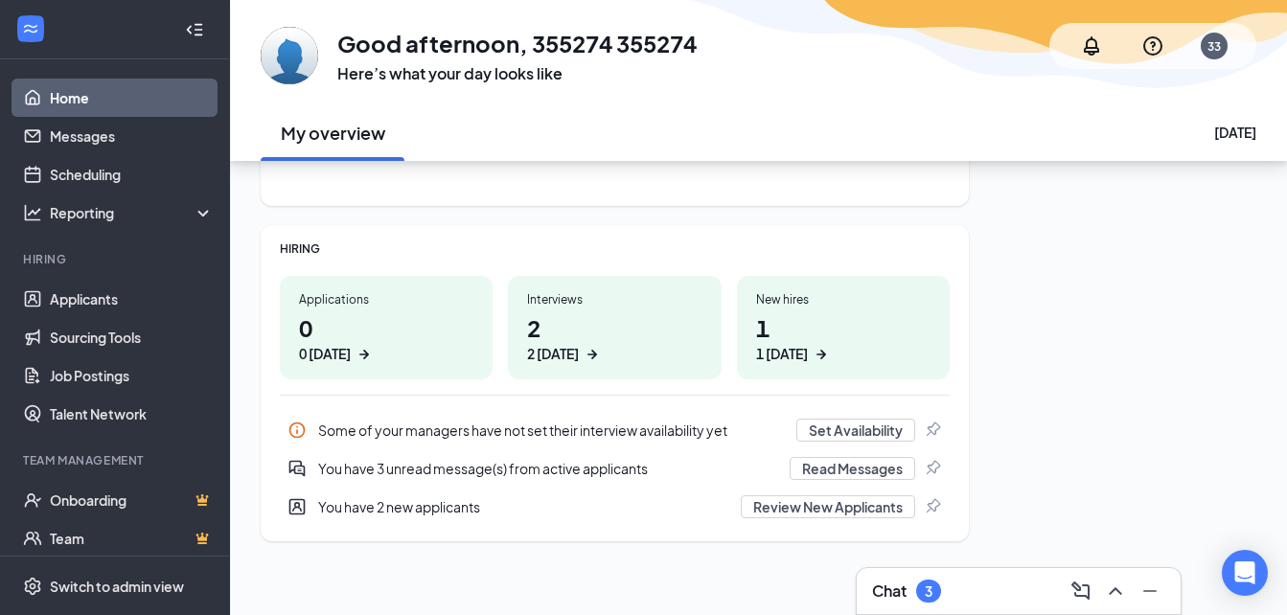
scroll to position [199, 0]
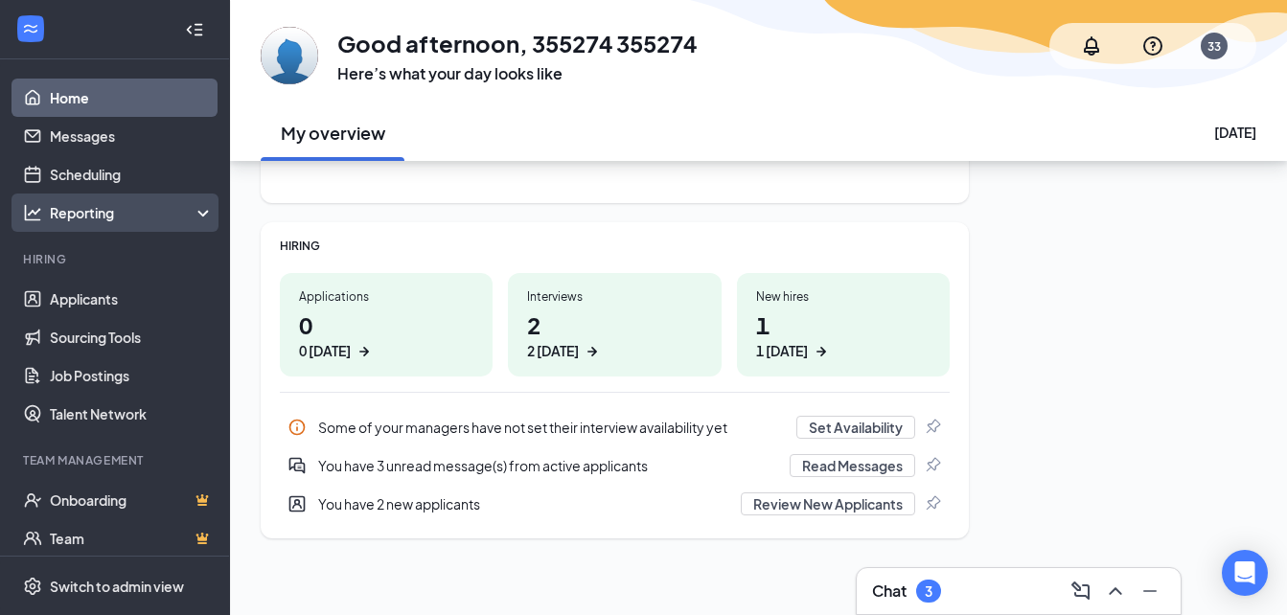
click at [141, 209] on div "Reporting" at bounding box center [132, 212] width 165 height 19
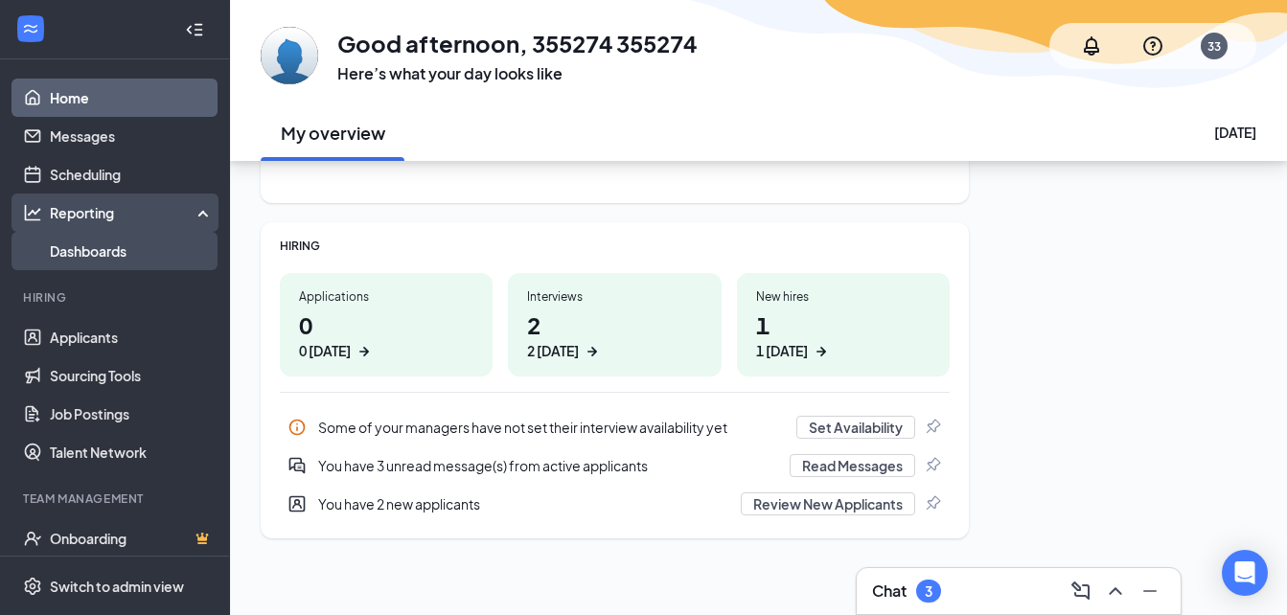
click at [143, 248] on link "Dashboards" at bounding box center [132, 251] width 164 height 38
